Goal: Task Accomplishment & Management: Use online tool/utility

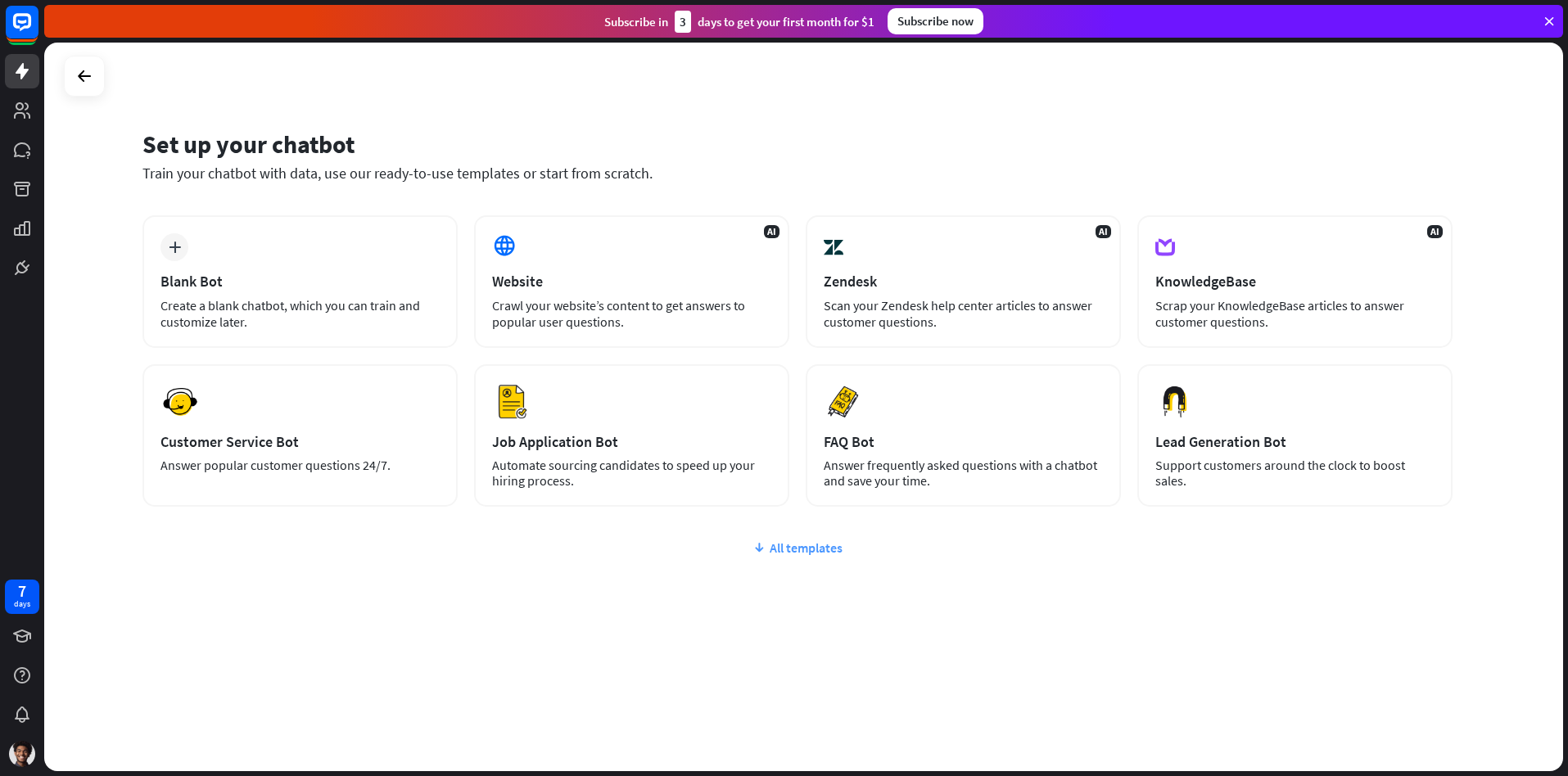
click at [812, 551] on div "All templates" at bounding box center [797, 547] width 1310 height 16
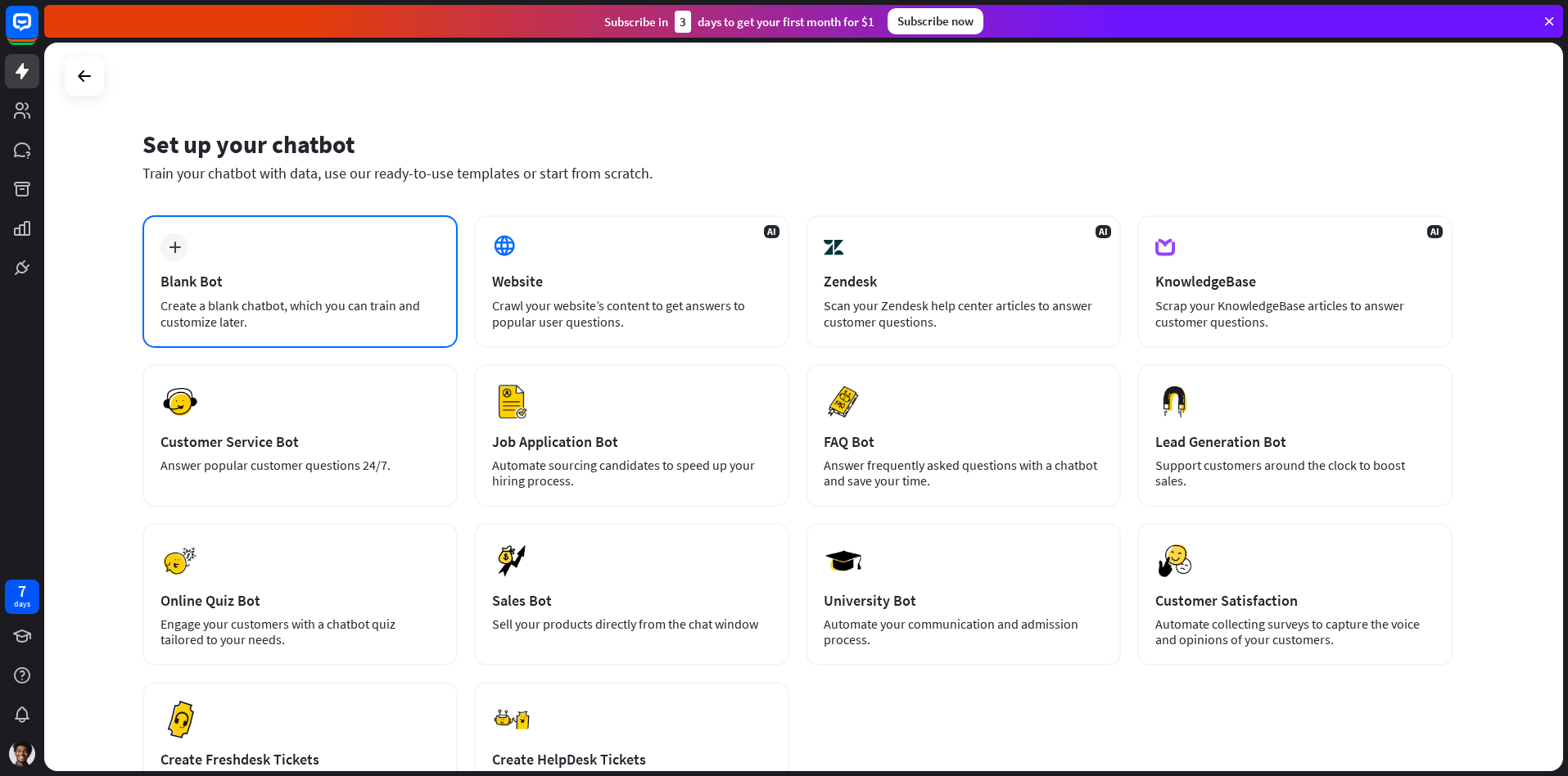
click at [353, 320] on div "Create a blank chatbot, which you can train and customize later." at bounding box center [300, 313] width 279 height 33
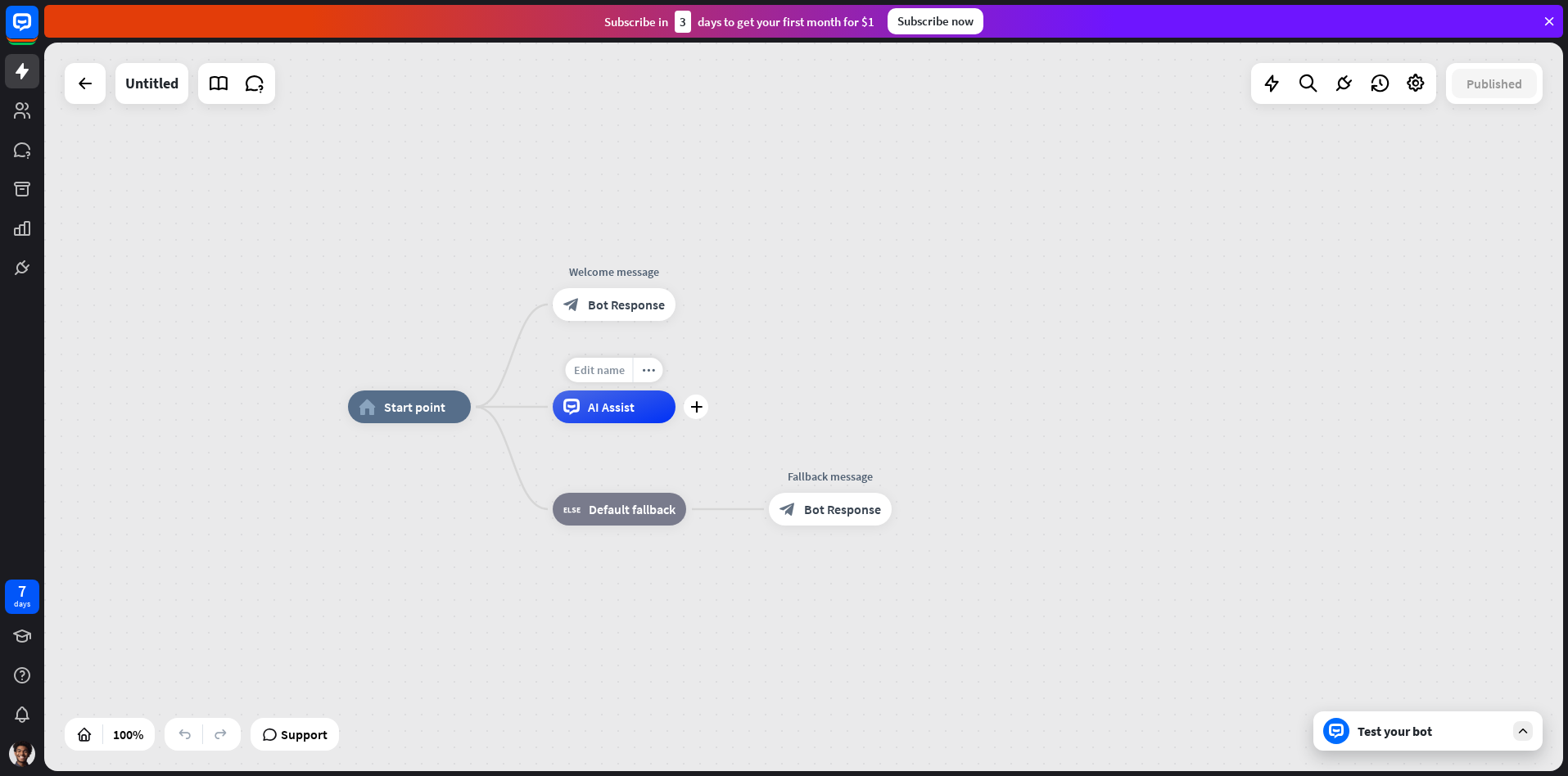
click at [595, 375] on span "Edit name" at bounding box center [600, 369] width 51 height 14
click at [1412, 83] on icon at bounding box center [1415, 83] width 21 height 21
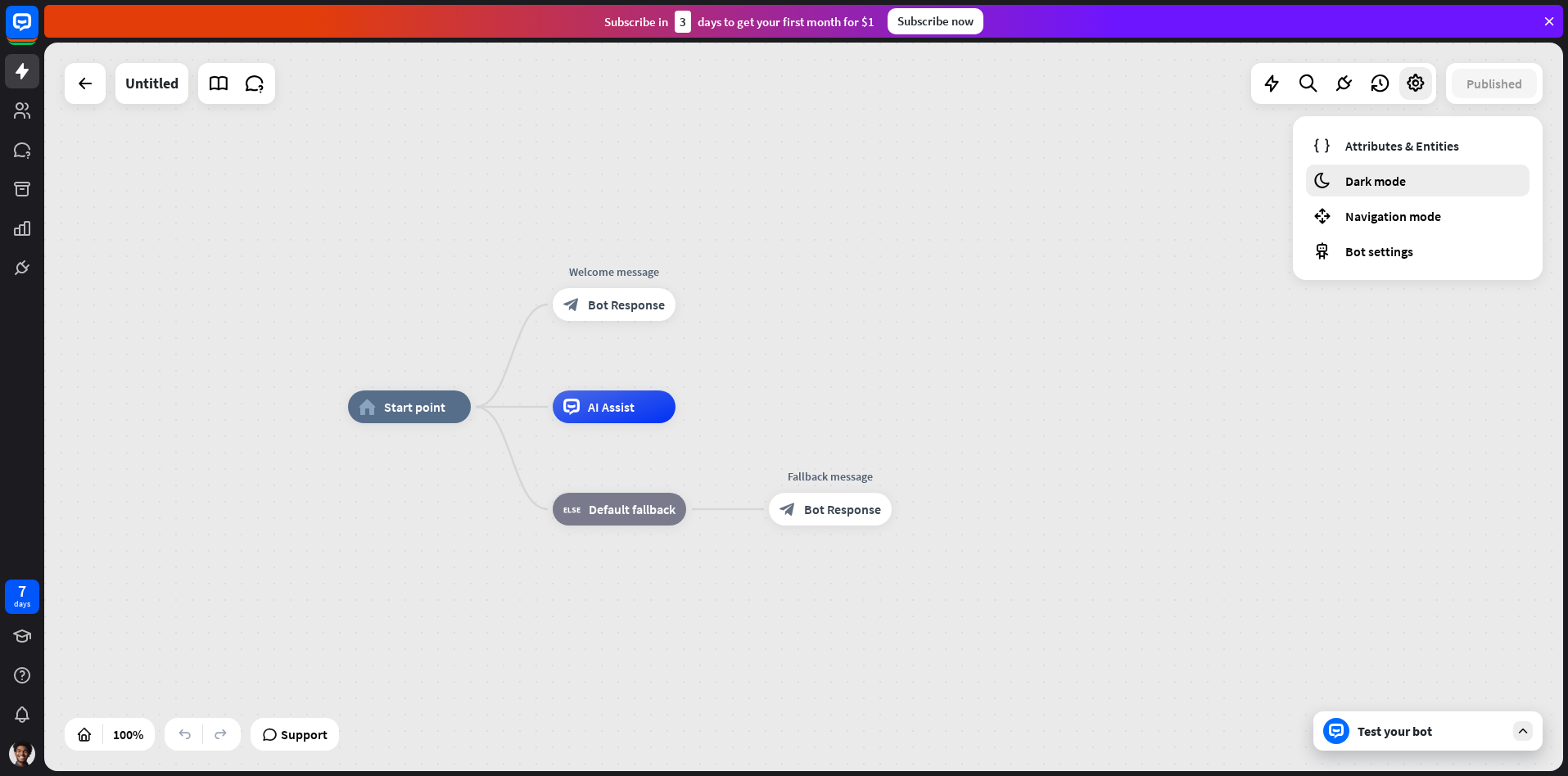
click at [1391, 186] on span "Dark mode" at bounding box center [1375, 180] width 61 height 16
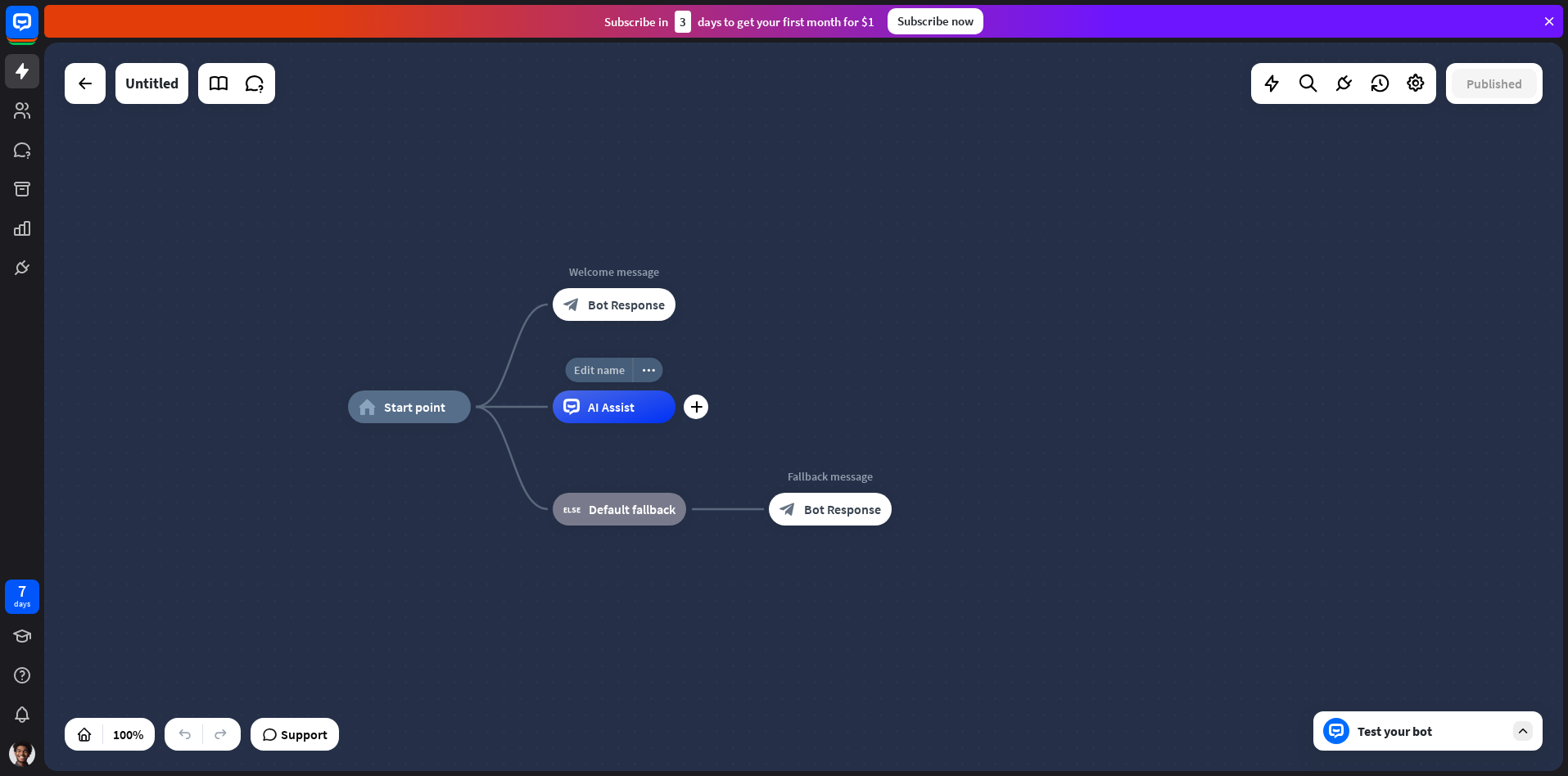
click at [602, 380] on div "Edit name" at bounding box center [599, 369] width 67 height 25
type input "*****"
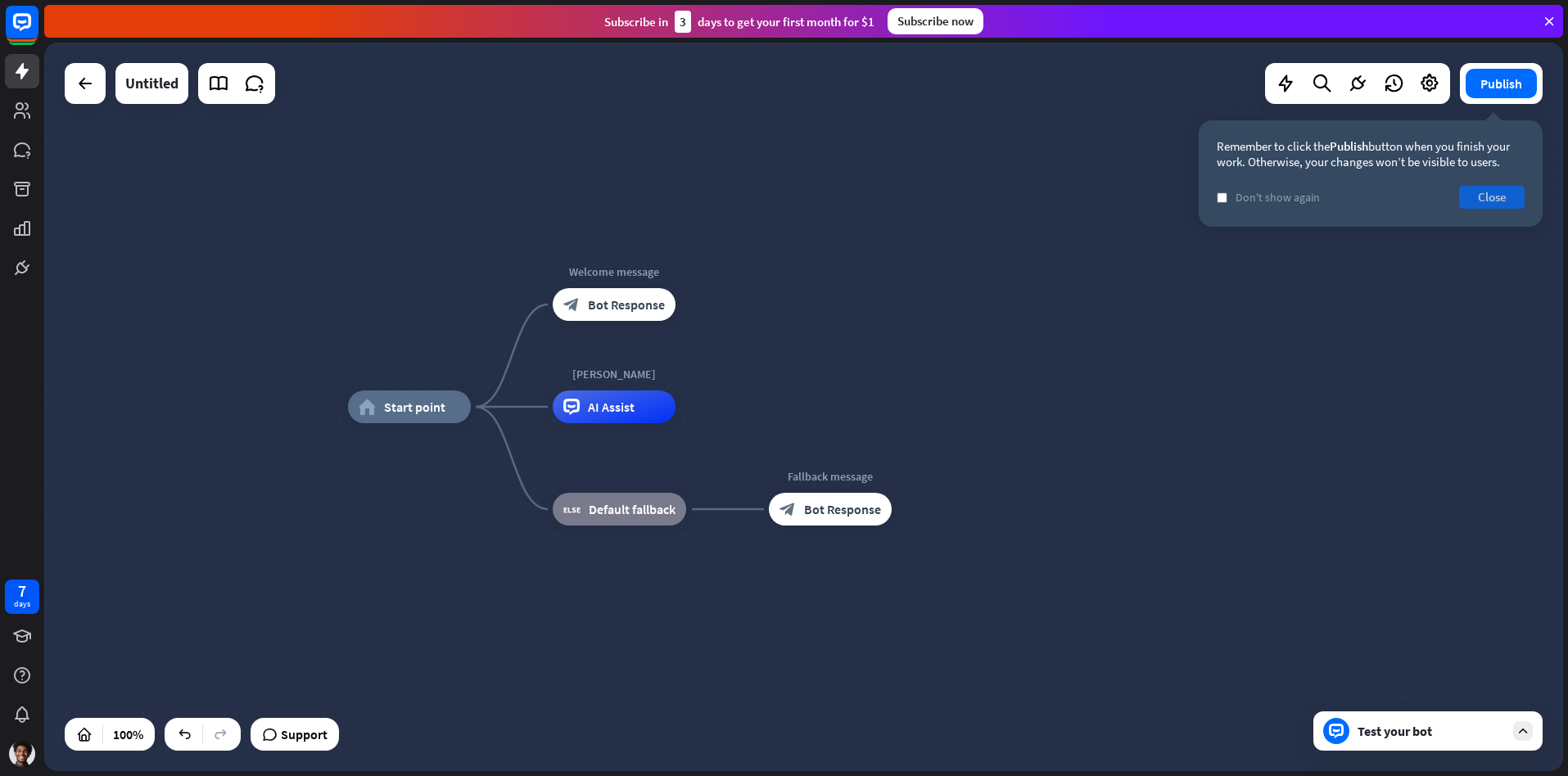
click at [1484, 200] on button "Close" at bounding box center [1491, 197] width 65 height 23
